Goal: Task Accomplishment & Management: Complete application form

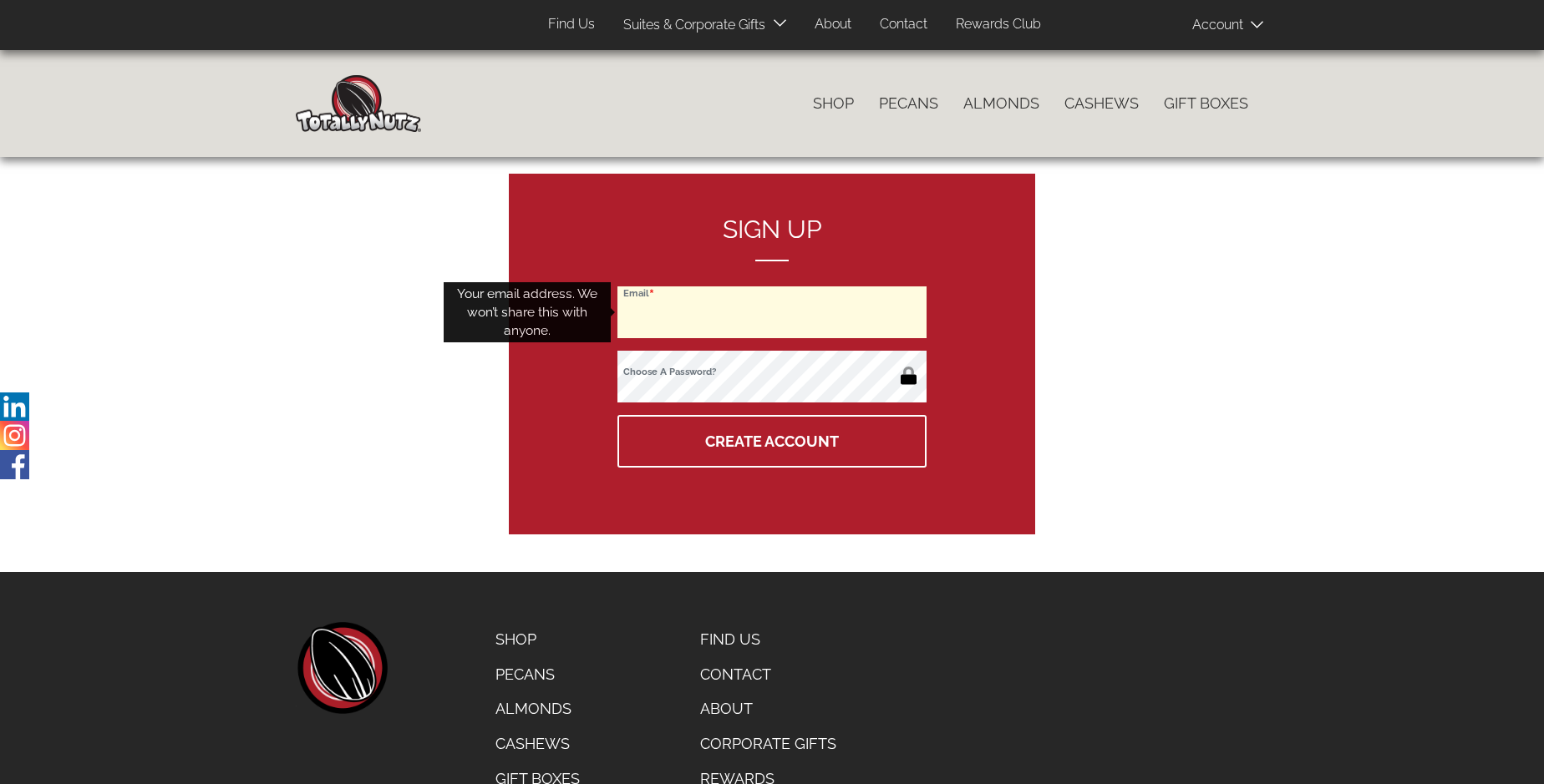
click at [772, 313] on input "Email" at bounding box center [772, 313] width 309 height 52
type input "bobcovell.law@gmail.com"
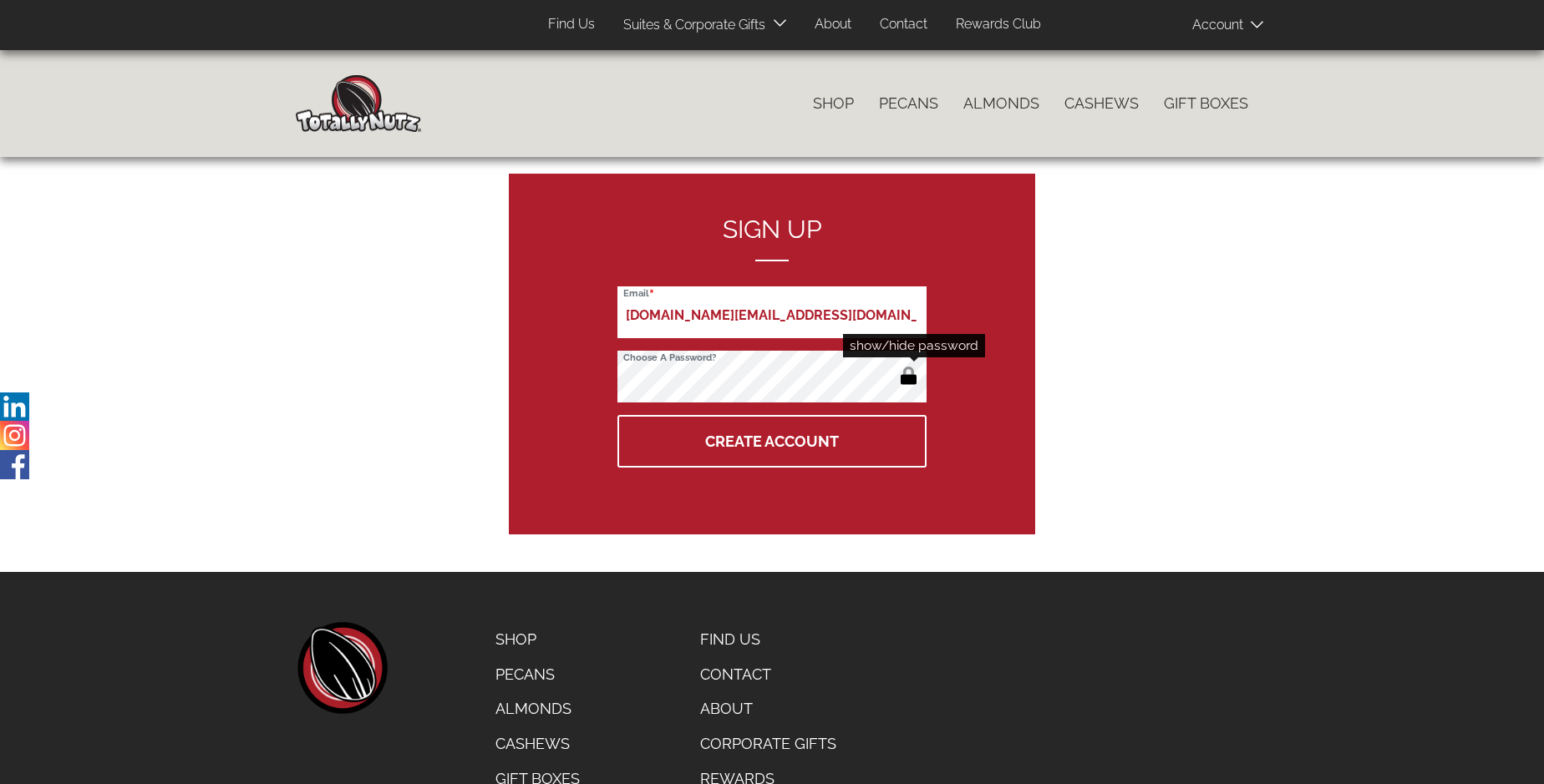
click at [908, 378] on button "button" at bounding box center [908, 377] width 28 height 27
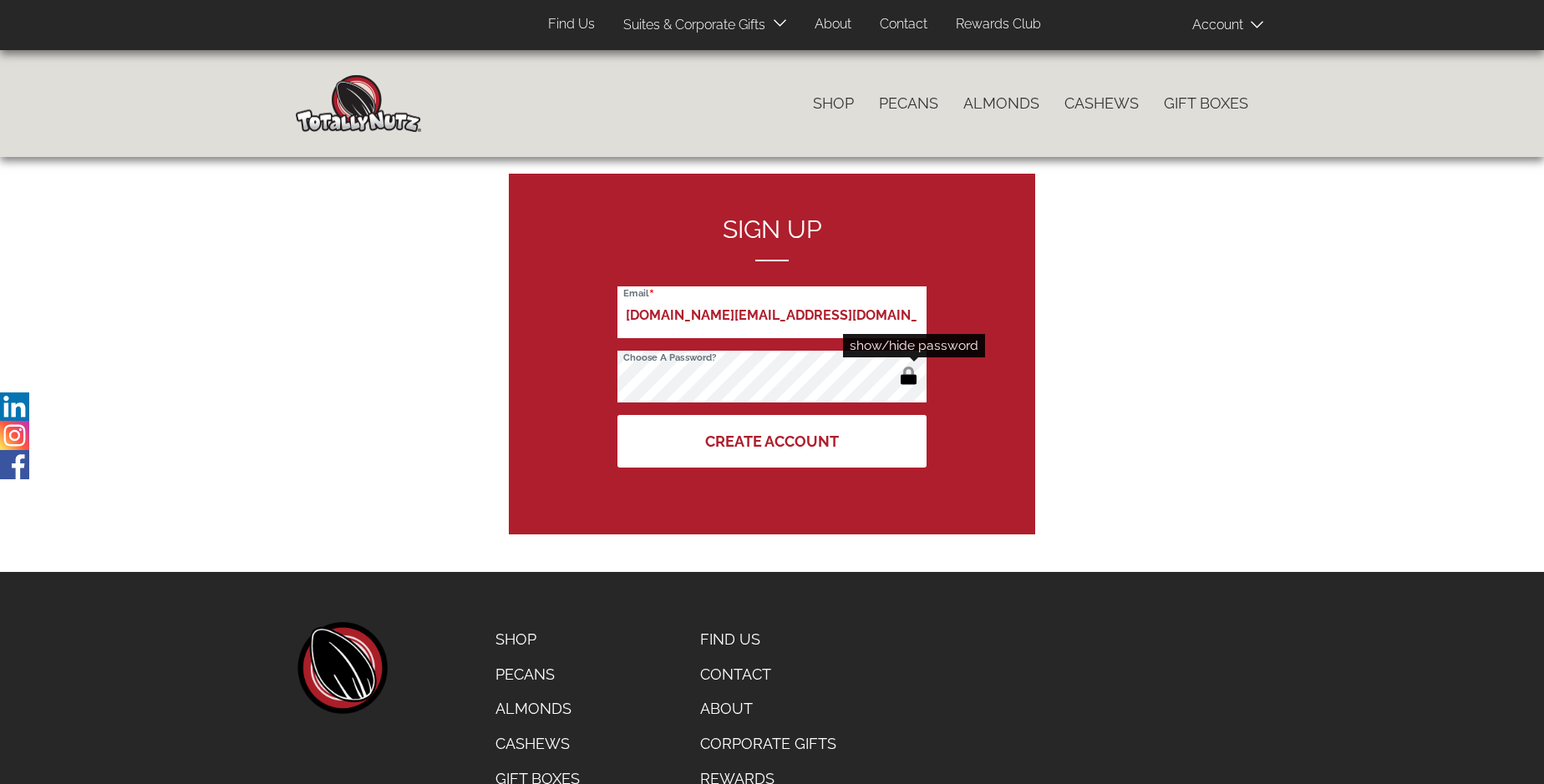
click at [772, 441] on button "Create Account" at bounding box center [772, 441] width 309 height 53
